Goal: Task Accomplishment & Management: Manage account settings

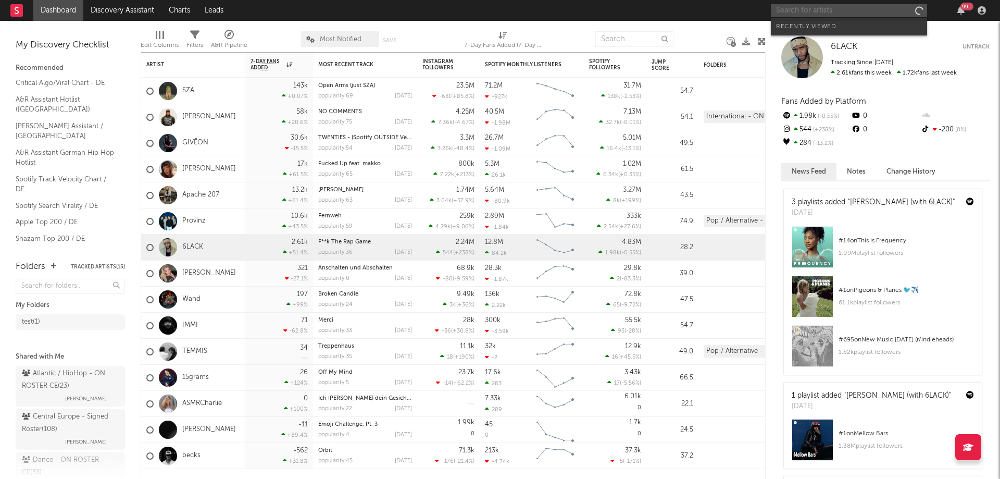
click at [817, 10] on input "text" at bounding box center [849, 10] width 156 height 13
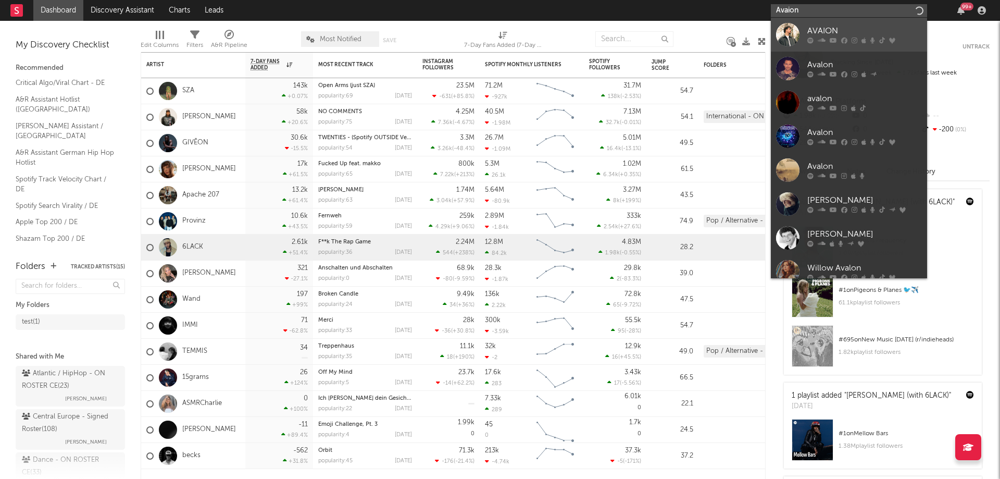
type input "Avaion"
click at [832, 27] on div "AVAION" at bounding box center [865, 31] width 115 height 13
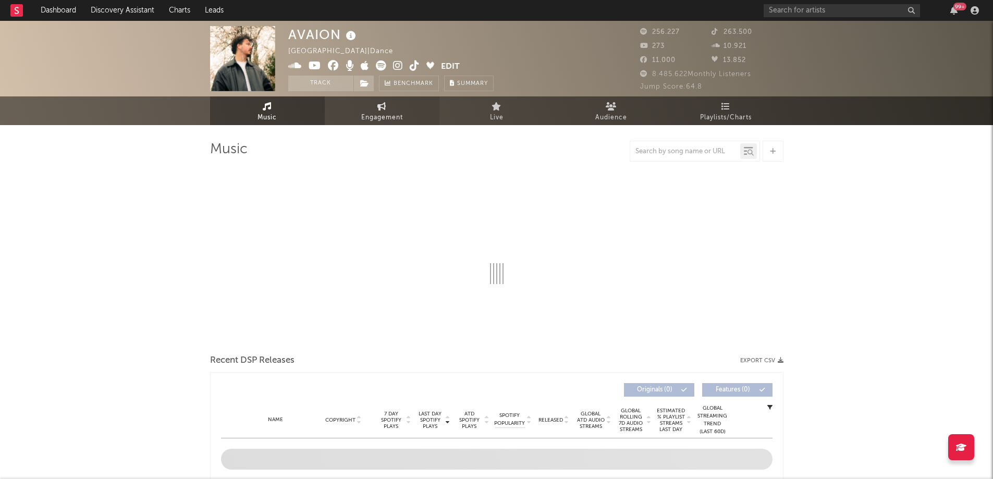
select select "6m"
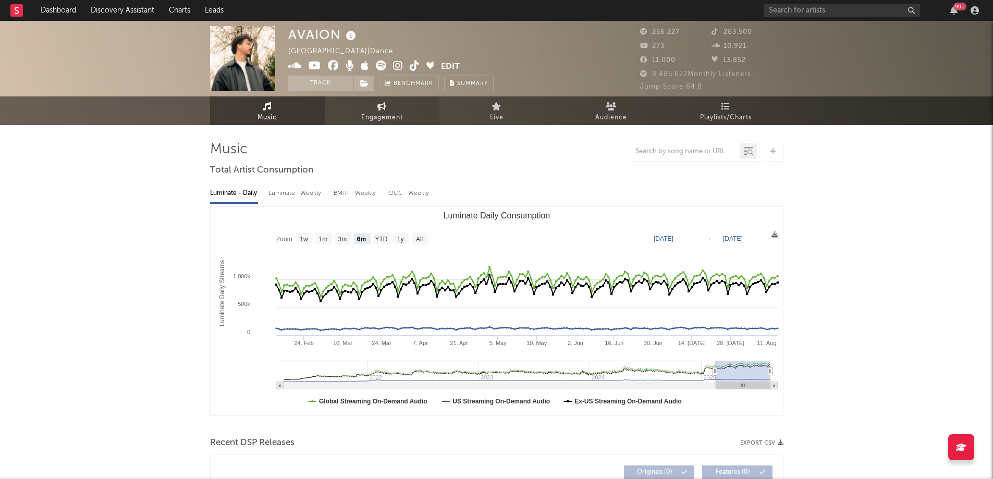
click at [384, 113] on span "Engagement" at bounding box center [382, 118] width 42 height 13
select select "1w"
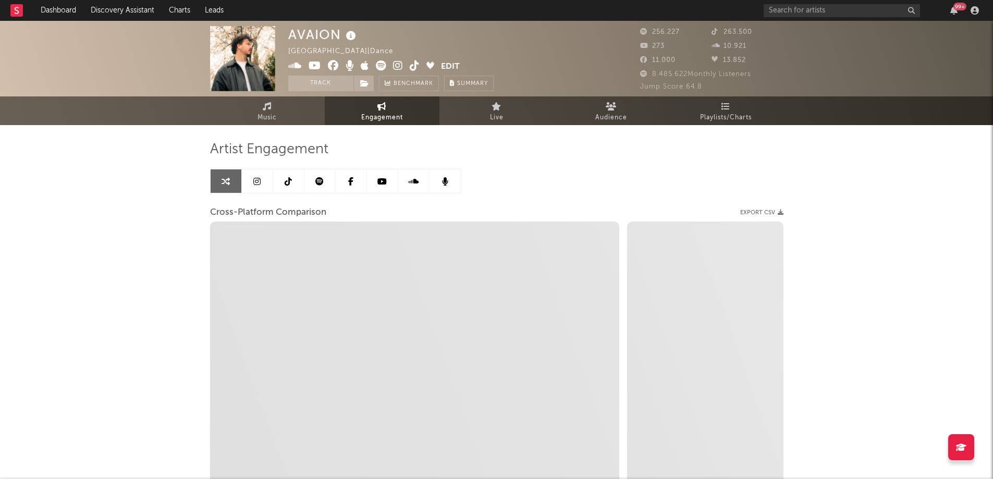
click at [397, 64] on icon at bounding box center [398, 65] width 10 height 10
select select "1m"
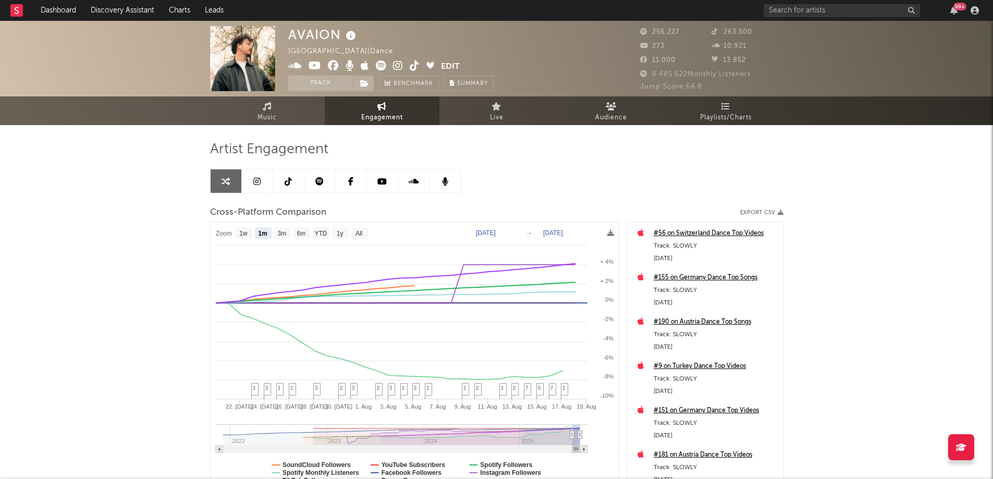
click at [450, 64] on button "Edit" at bounding box center [450, 66] width 19 height 13
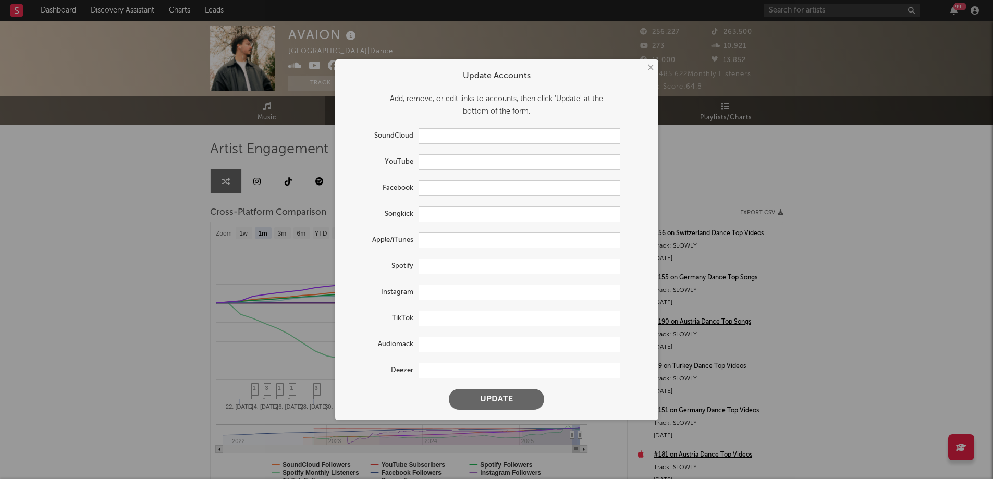
type input "[URL][DOMAIN_NAME]"
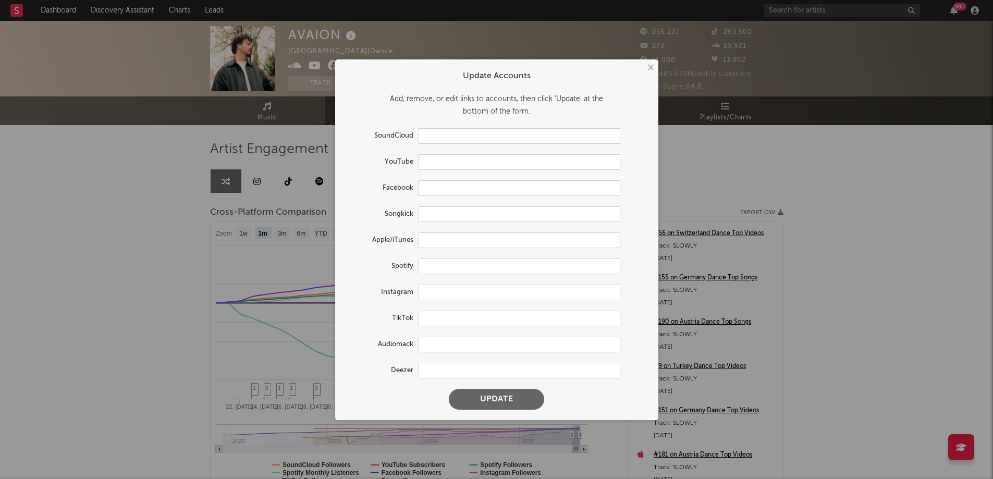
type input "[URL][DOMAIN_NAME]"
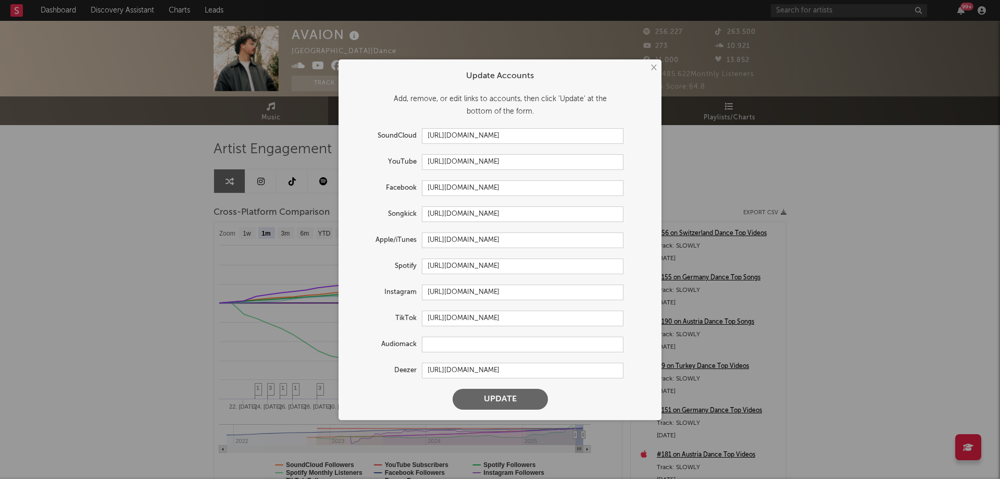
click at [656, 65] on button "×" at bounding box center [653, 67] width 11 height 11
